Goal: Transaction & Acquisition: Book appointment/travel/reservation

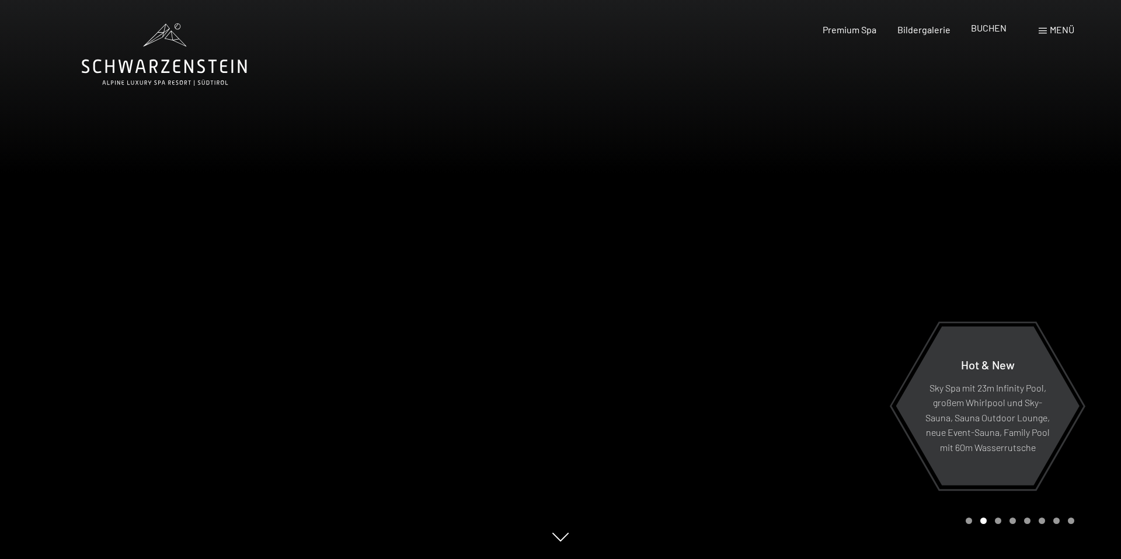
click at [984, 32] on span "BUCHEN" at bounding box center [989, 27] width 36 height 11
click at [988, 27] on span "BUCHEN" at bounding box center [989, 27] width 36 height 11
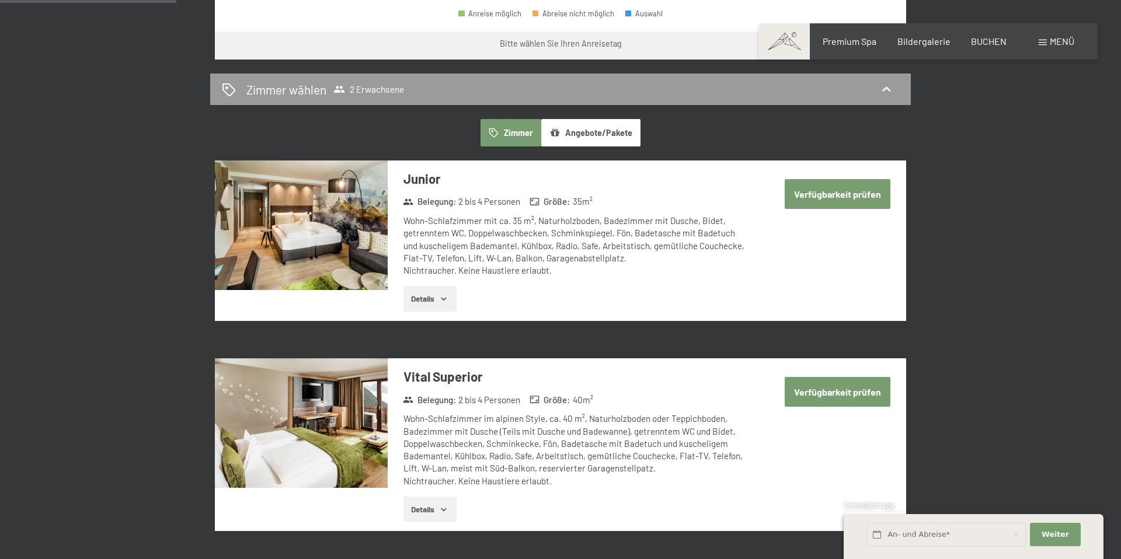
scroll to position [623, 0]
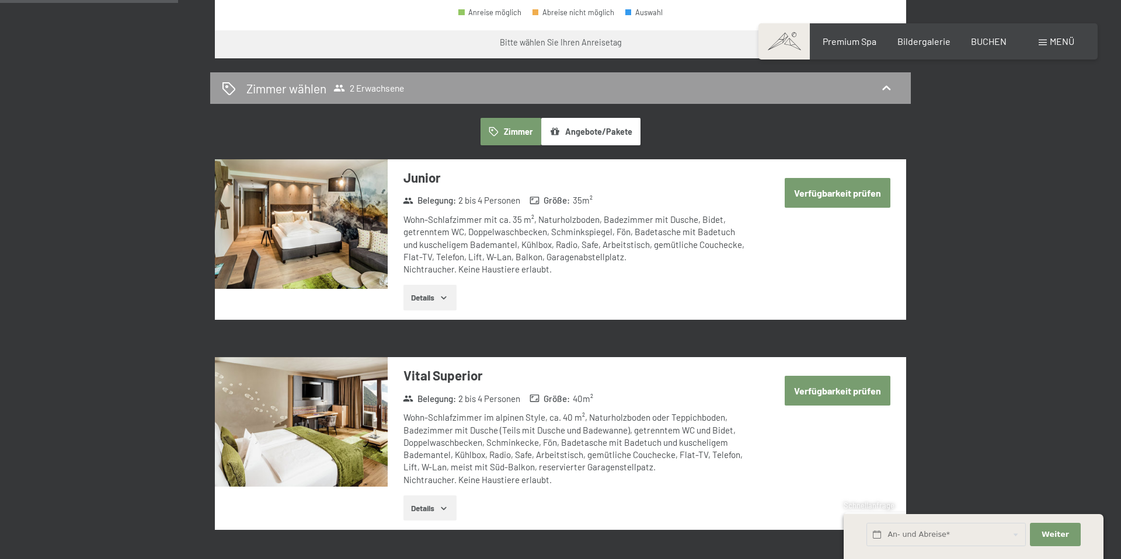
click at [604, 132] on button "Angebote/Pakete" at bounding box center [590, 131] width 99 height 27
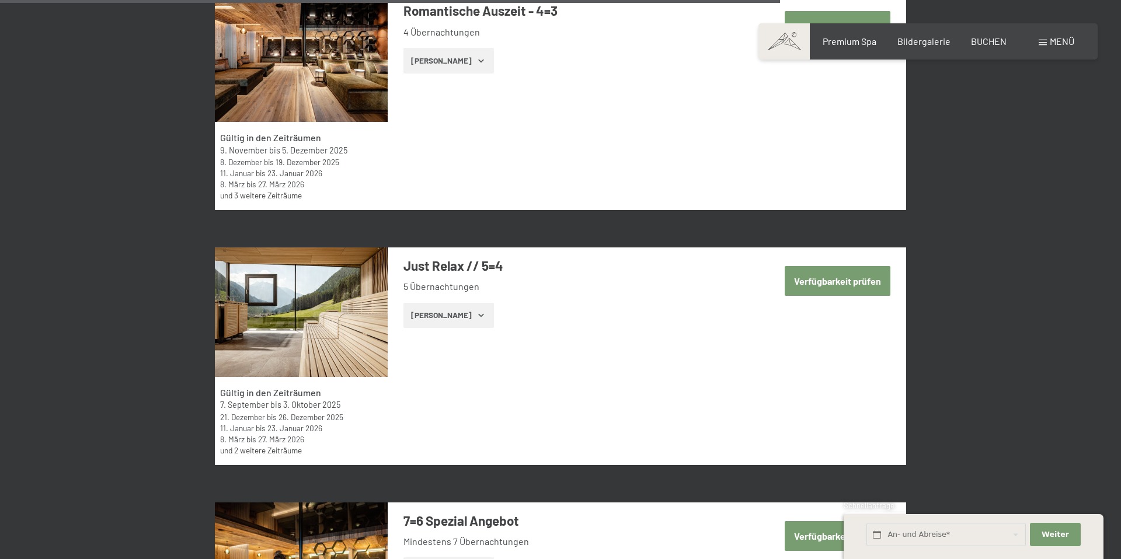
scroll to position [2995, 0]
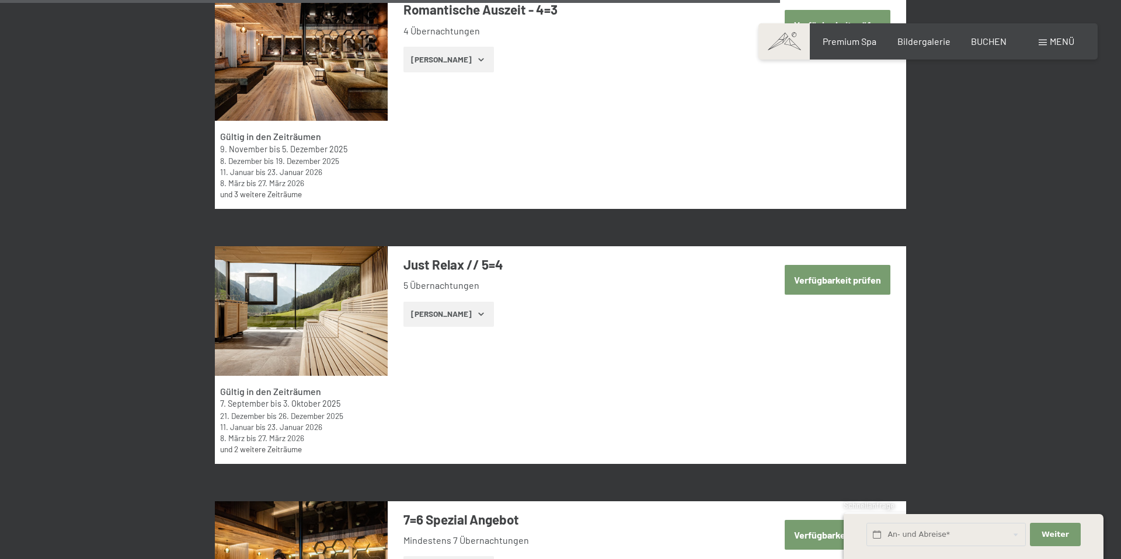
click at [841, 284] on button "Verfügbarkeit prüfen" at bounding box center [838, 280] width 106 height 30
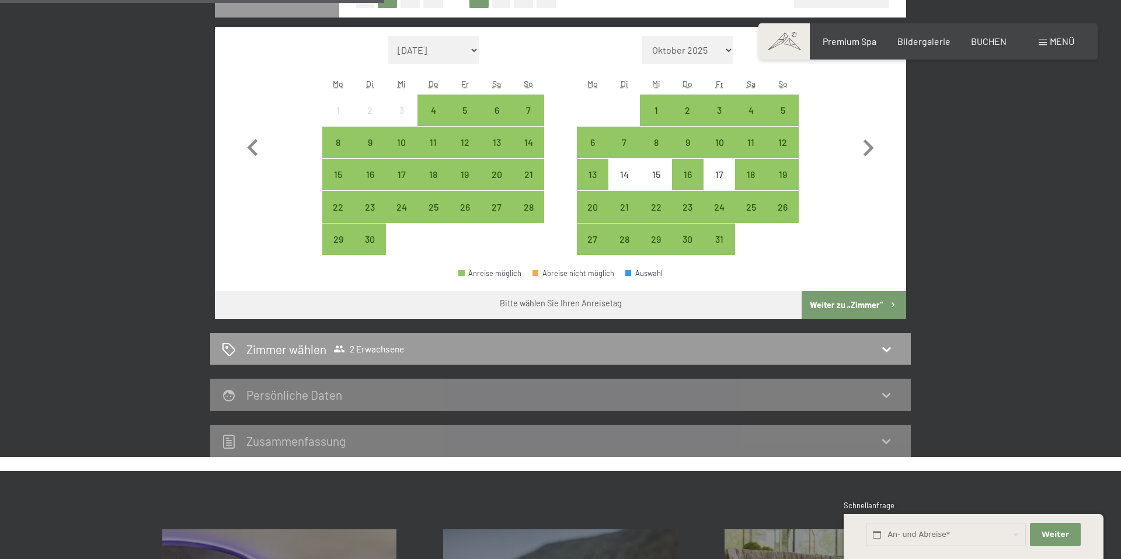
scroll to position [372, 0]
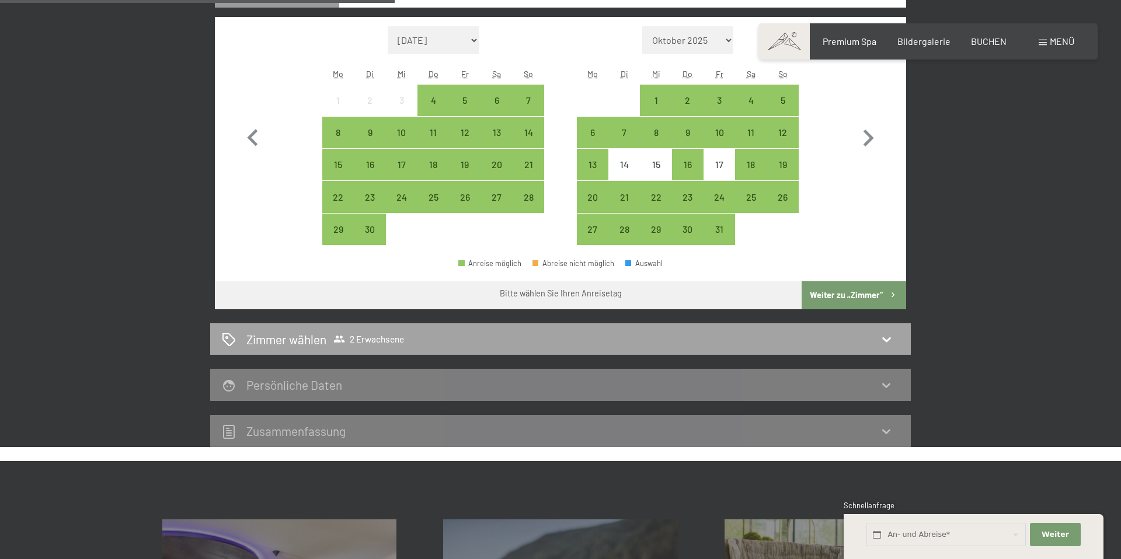
click at [886, 337] on icon at bounding box center [886, 339] width 14 height 14
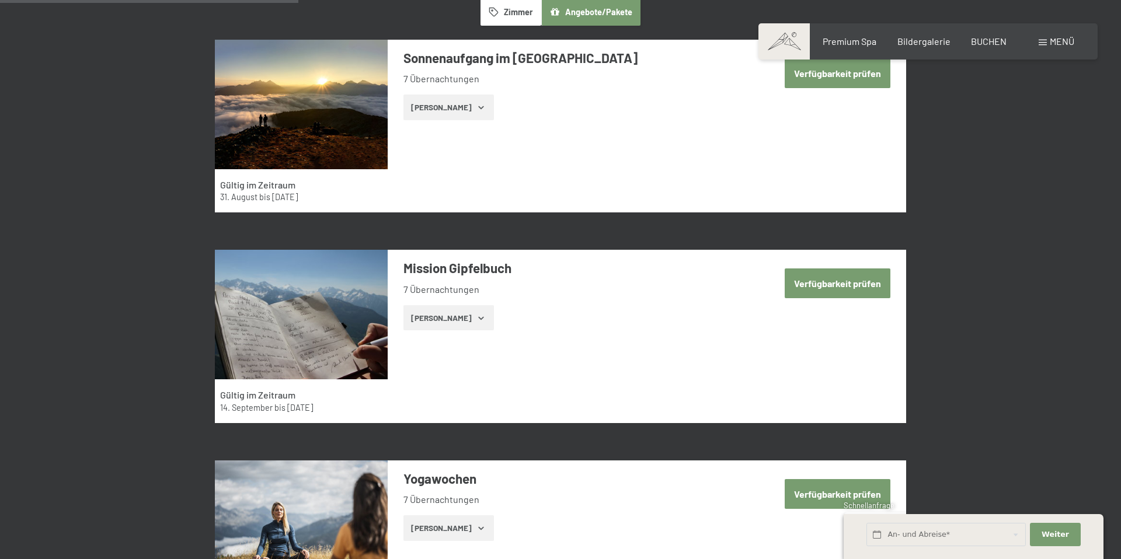
scroll to position [278, 0]
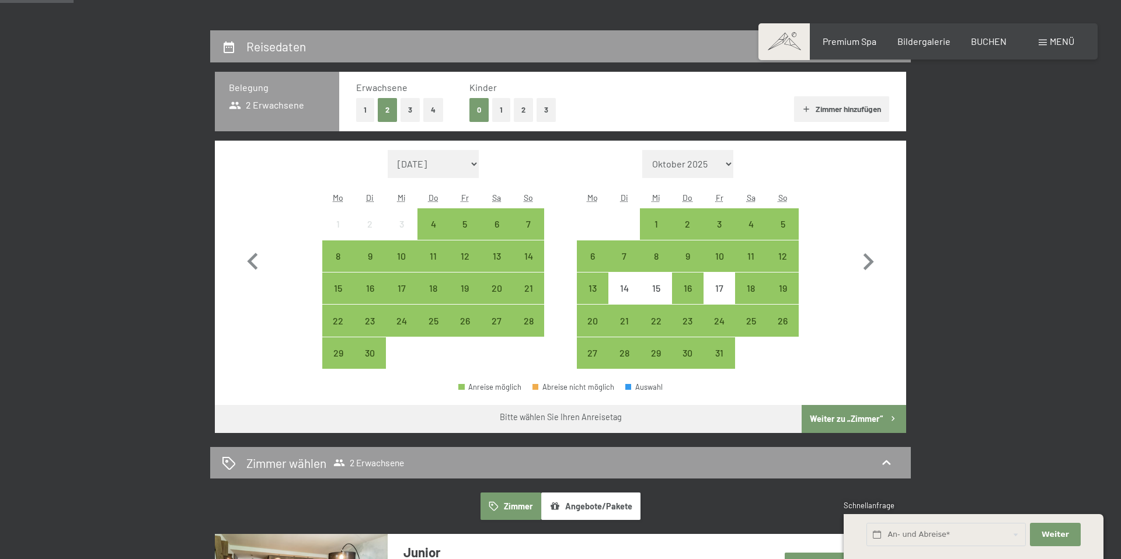
scroll to position [259, 0]
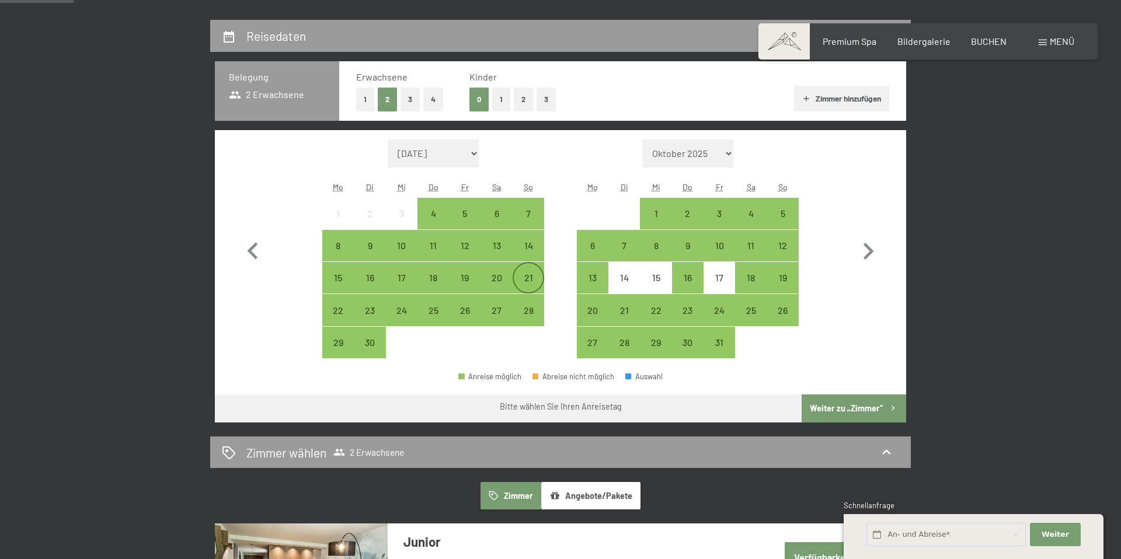
click at [530, 273] on div "21" at bounding box center [528, 287] width 29 height 29
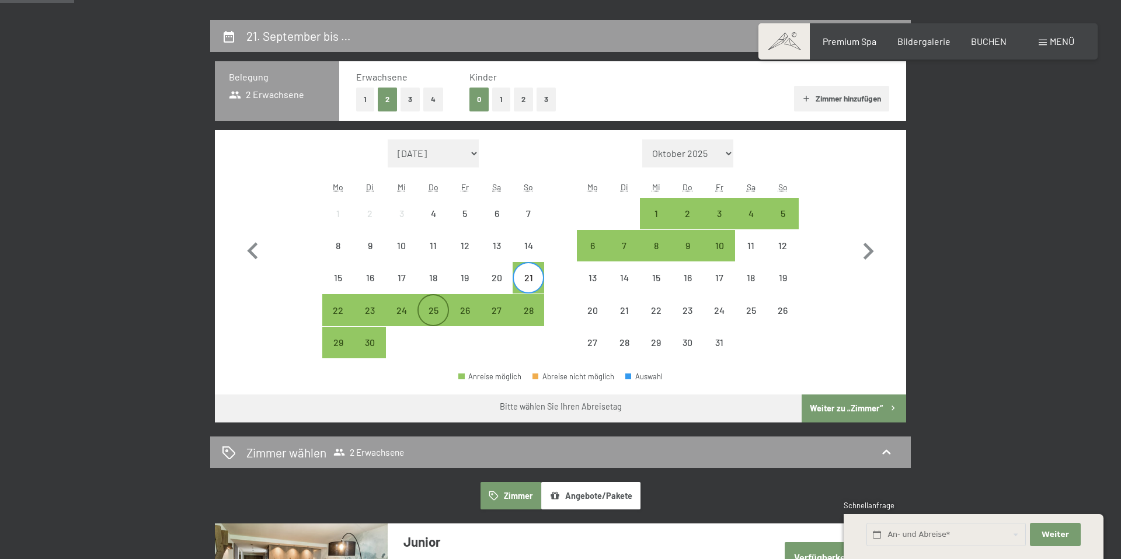
click at [427, 313] on div "25" at bounding box center [433, 320] width 29 height 29
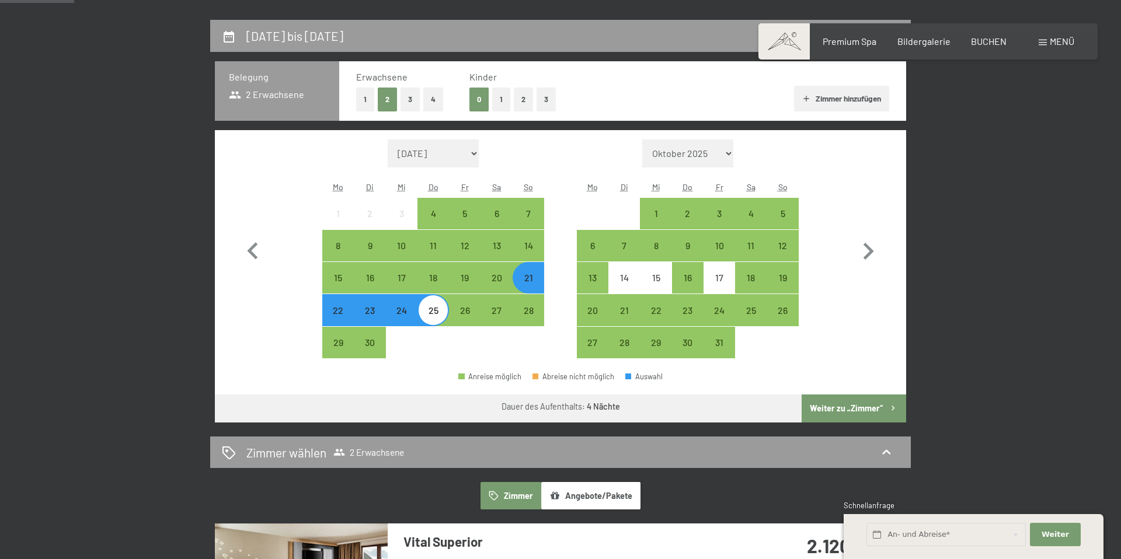
click at [614, 498] on button "Angebote/Pakete" at bounding box center [590, 495] width 99 height 27
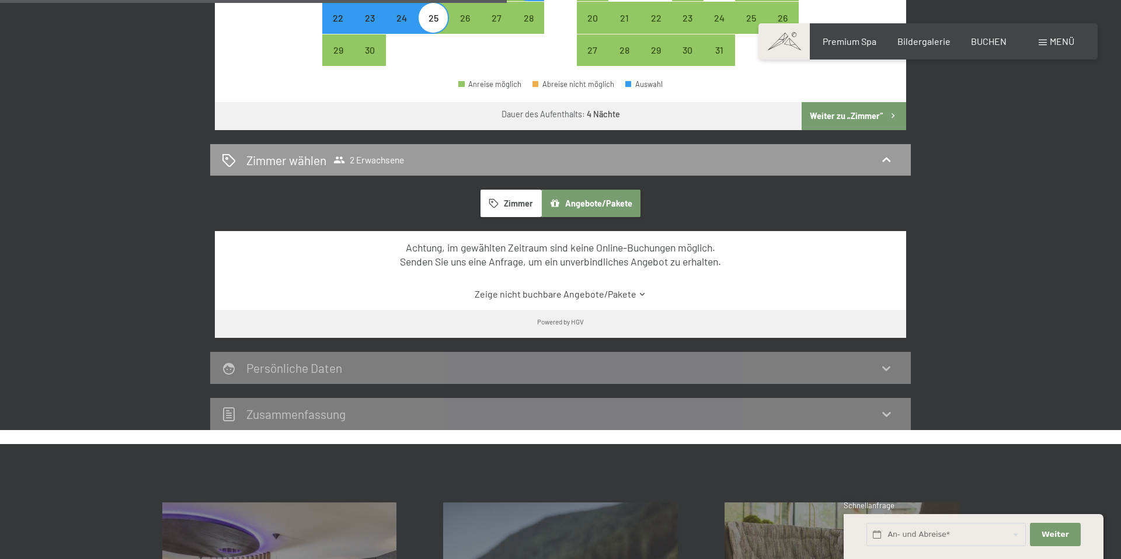
scroll to position [552, 0]
click at [640, 293] on icon at bounding box center [642, 294] width 9 height 9
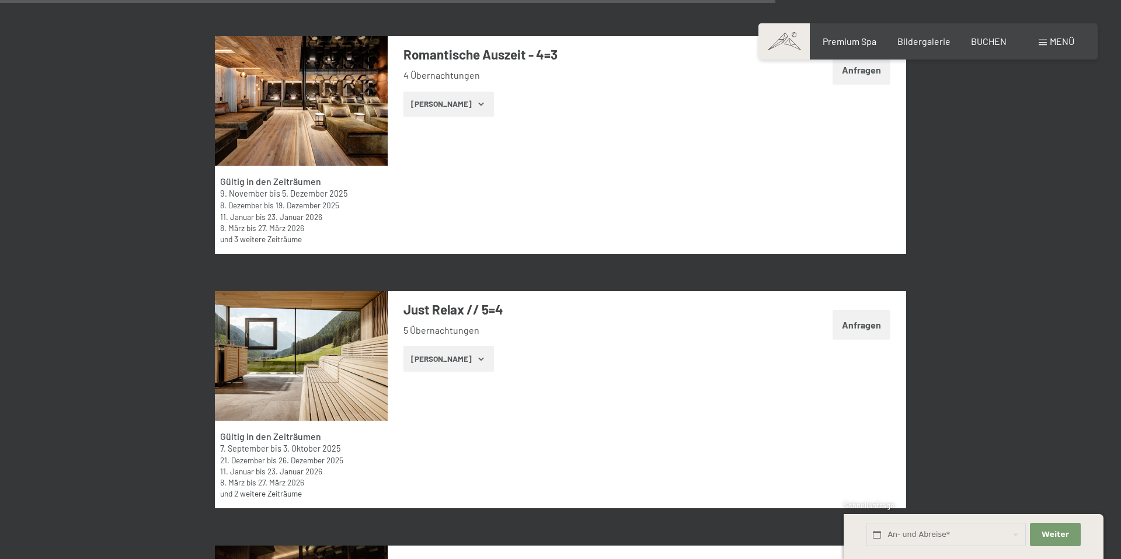
scroll to position [3050, 0]
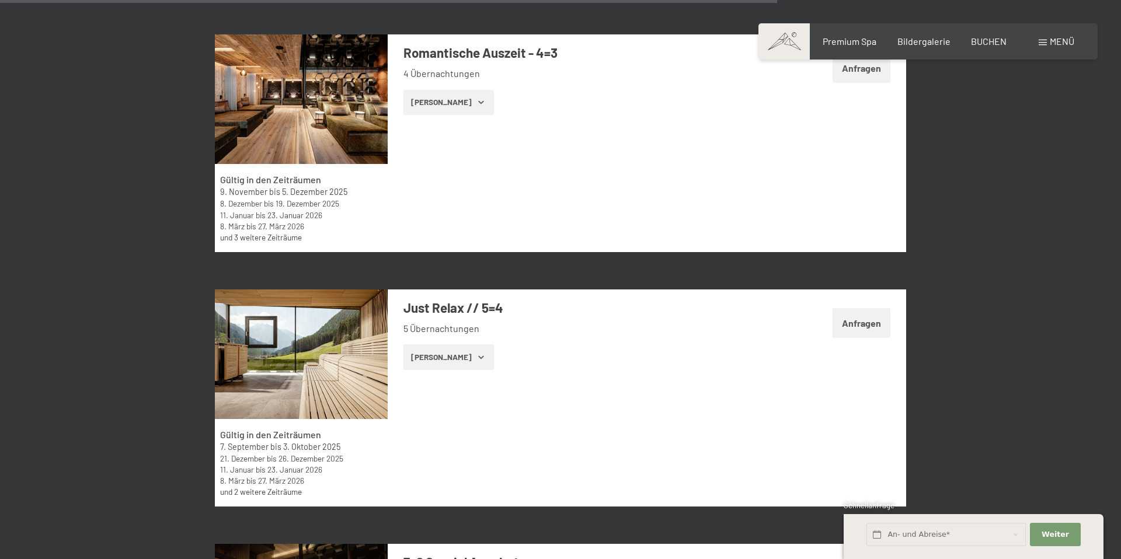
click at [434, 356] on button "[PERSON_NAME]" at bounding box center [448, 357] width 90 height 26
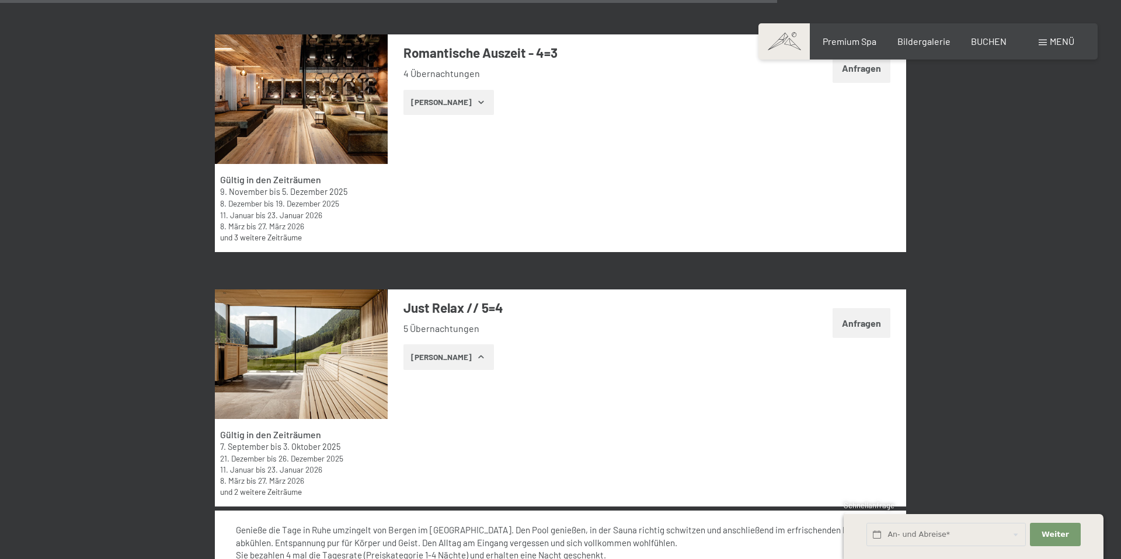
click at [434, 356] on button "[PERSON_NAME]" at bounding box center [448, 357] width 90 height 26
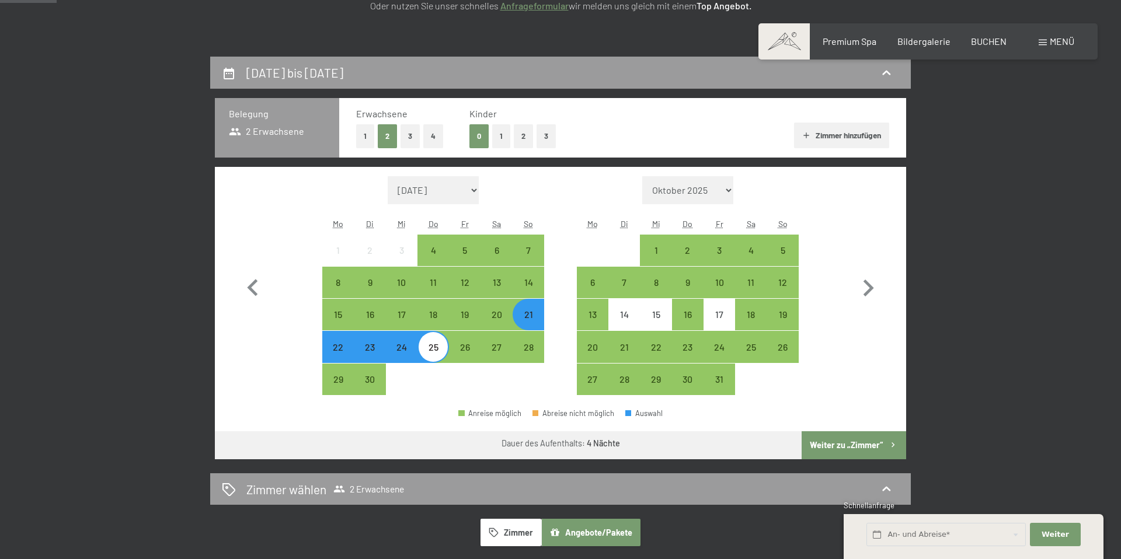
scroll to position [222, 0]
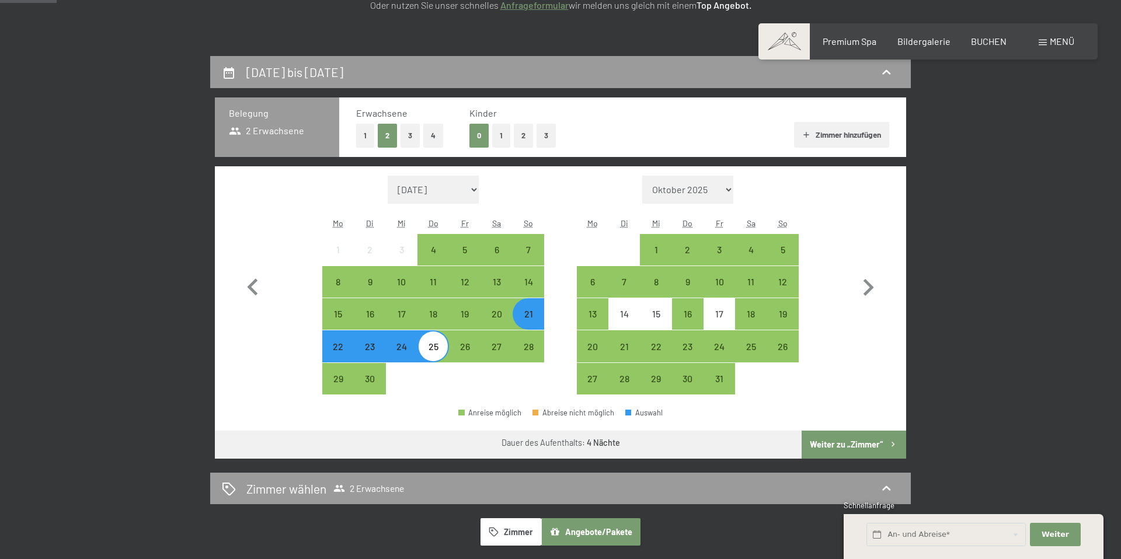
click at [421, 397] on div "Monat/Jahr [DATE] [DATE] [DATE] [DATE] [DATE] [DATE] [PERSON_NAME][DATE] [DATE]…" at bounding box center [560, 285] width 691 height 238
click at [832, 133] on button "Zimmer hinzufügen" at bounding box center [841, 135] width 95 height 26
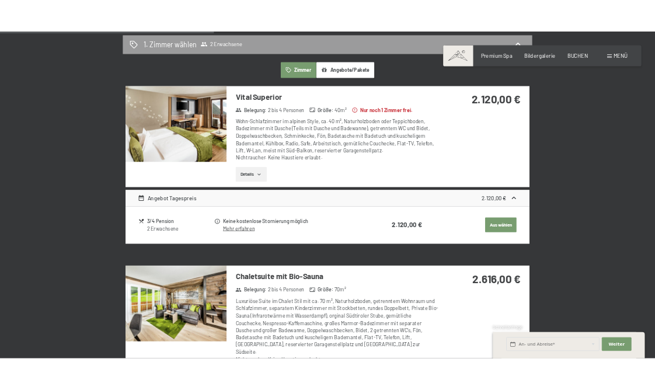
scroll to position [751, 0]
